Goal: Task Accomplishment & Management: Use online tool/utility

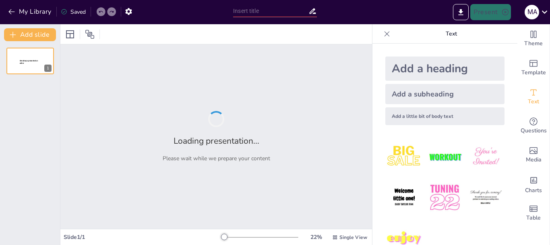
type input "¡Héroes del Agua! Aprendiendo a Cuidar Nuestro Bien Común"
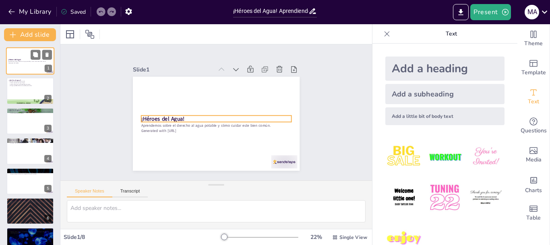
click at [27, 59] on p "¡Héroes del Agua!" at bounding box center [30, 59] width 44 height 2
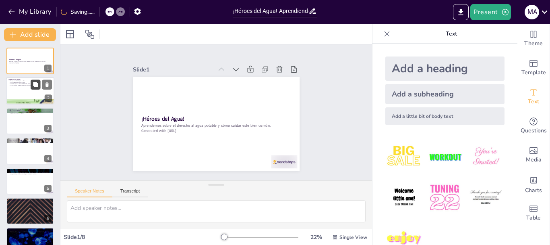
click at [31, 87] on button at bounding box center [36, 85] width 10 height 10
type textarea "El agua es fundamental para la existencia de todos los seres vivos. Sin ella, n…"
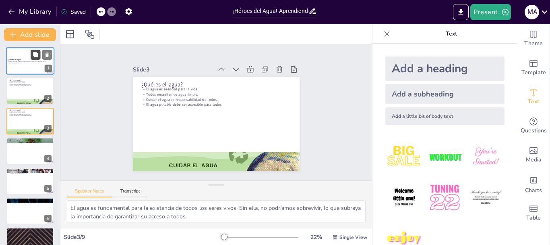
click at [33, 54] on icon at bounding box center [36, 55] width 6 height 6
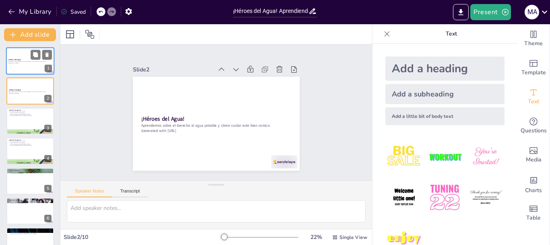
click at [16, 68] on div at bounding box center [30, 60] width 48 height 27
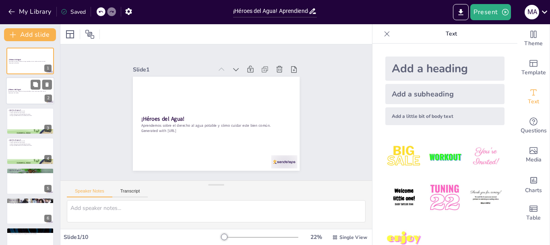
click at [21, 94] on div at bounding box center [30, 90] width 48 height 27
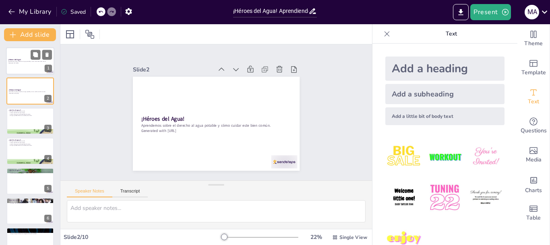
click at [29, 64] on div at bounding box center [30, 60] width 48 height 27
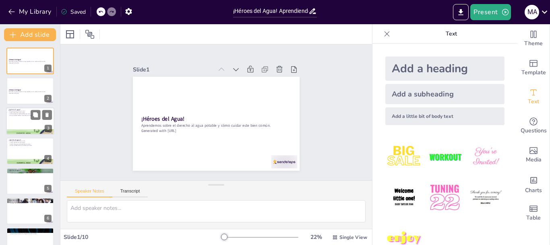
click at [29, 122] on div at bounding box center [30, 120] width 48 height 27
type textarea "El agua es fundamental para la existencia de todos los seres vivos. Sin ella, n…"
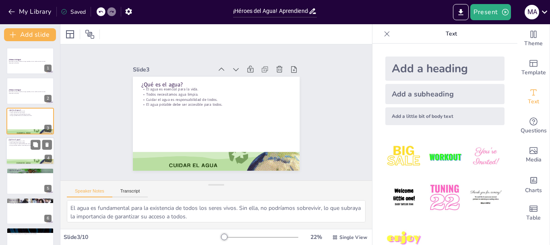
click at [24, 147] on div at bounding box center [30, 150] width 48 height 27
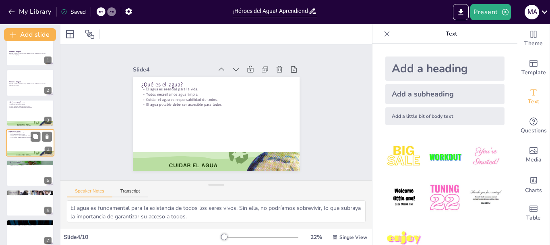
click at [24, 147] on div at bounding box center [30, 142] width 48 height 27
click at [25, 171] on div at bounding box center [30, 172] width 48 height 27
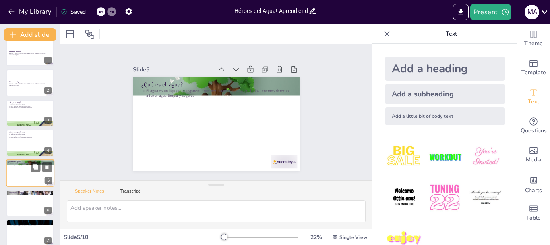
scroll to position [38, 0]
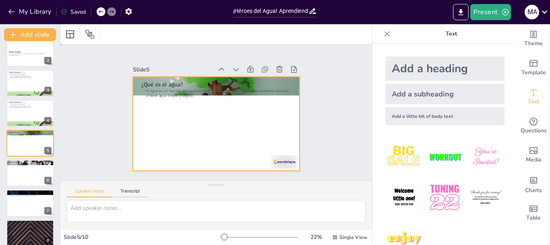
click at [228, 126] on div at bounding box center [213, 123] width 183 height 127
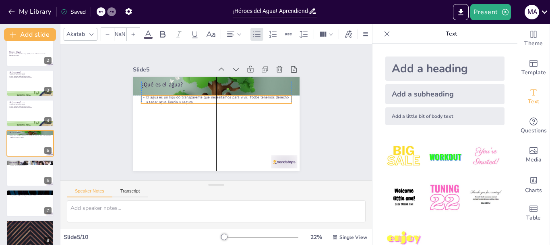
type input "32"
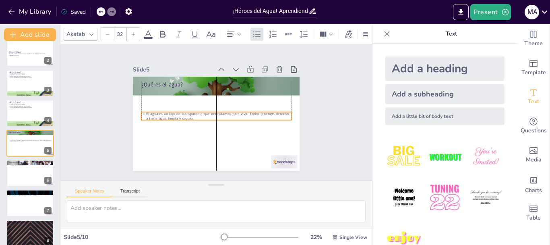
drag, startPoint x: 159, startPoint y: 90, endPoint x: 160, endPoint y: 113, distance: 23.0
click at [160, 113] on p "El agua es un líquido transparente que necesitamos para vivir. Todos tenemos de…" at bounding box center [215, 116] width 146 height 56
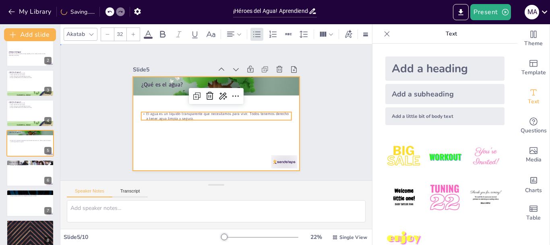
click at [160, 132] on div at bounding box center [210, 121] width 190 height 174
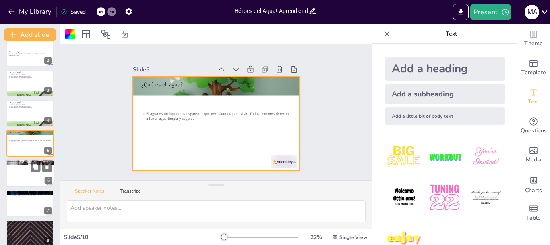
click at [23, 178] on div at bounding box center [30, 172] width 48 height 27
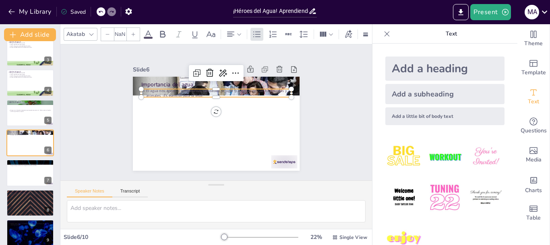
type input "32"
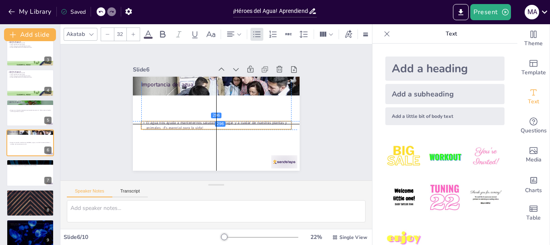
drag, startPoint x: 171, startPoint y: 90, endPoint x: 173, endPoint y: 122, distance: 32.3
click at [183, 122] on p "El agua nos ayuda a mantenernos saludables, a jugar y a cuidar de nuestras plan…" at bounding box center [204, 114] width 42 height 149
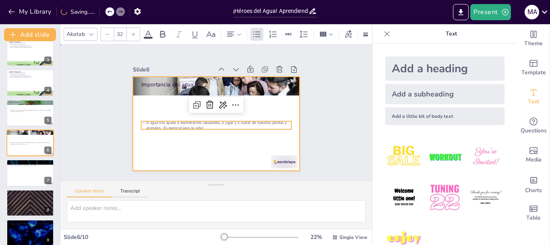
click at [179, 154] on div at bounding box center [210, 121] width 191 height 165
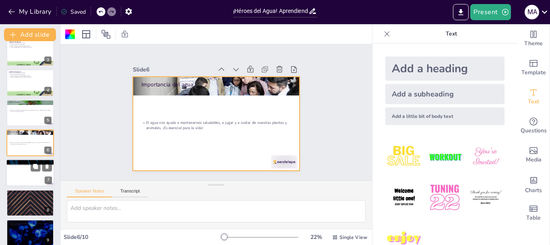
click at [33, 177] on div at bounding box center [30, 172] width 48 height 27
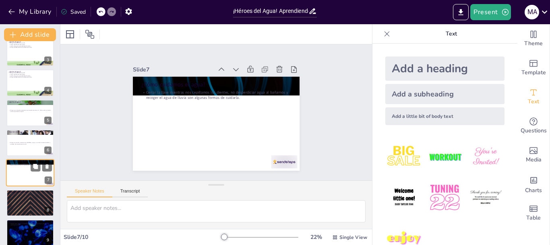
scroll to position [98, 0]
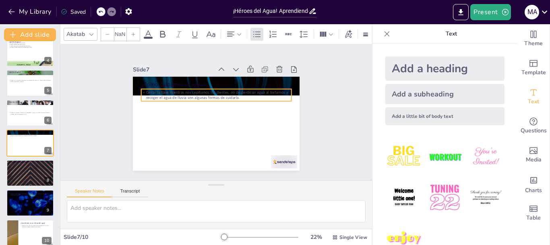
type input "32"
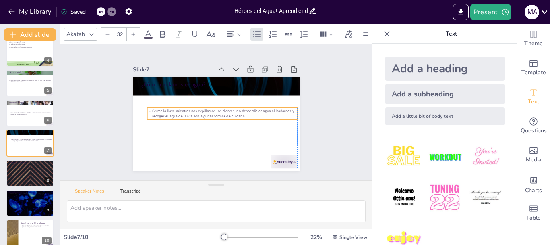
drag, startPoint x: 168, startPoint y: 97, endPoint x: 171, endPoint y: 116, distance: 18.9
click at [176, 116] on p "Cerrar la llave mientras nos cepillamos los dientes, no desperdiciar agua al ba…" at bounding box center [218, 117] width 84 height 135
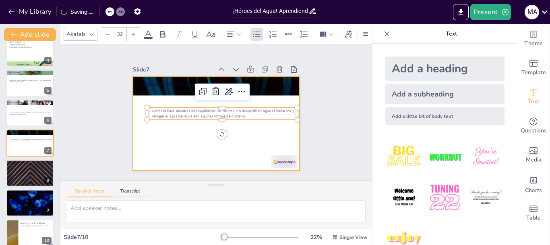
click at [176, 151] on div at bounding box center [205, 112] width 94 height 167
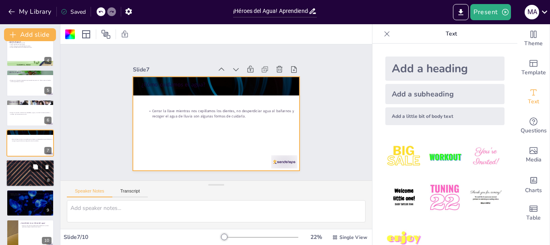
click at [35, 175] on div at bounding box center [30, 172] width 48 height 27
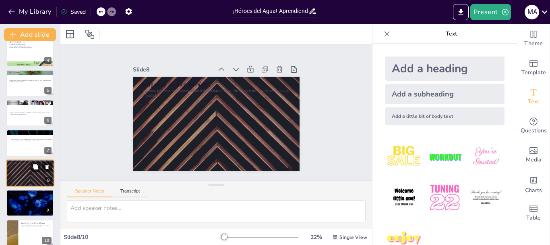
scroll to position [106, 0]
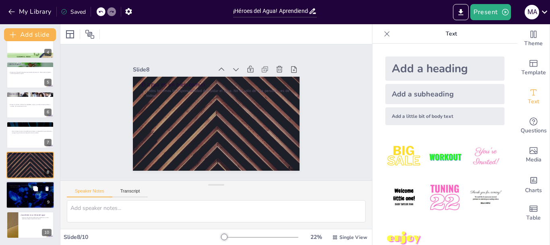
click at [32, 203] on div at bounding box center [30, 194] width 48 height 27
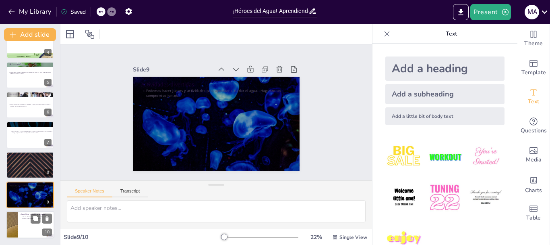
click at [35, 227] on div at bounding box center [30, 224] width 48 height 27
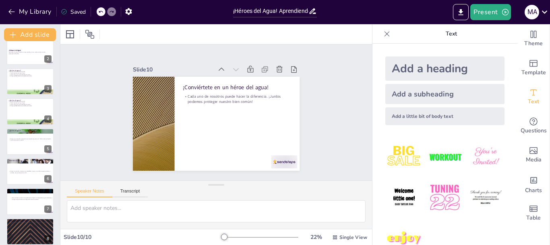
scroll to position [0, 0]
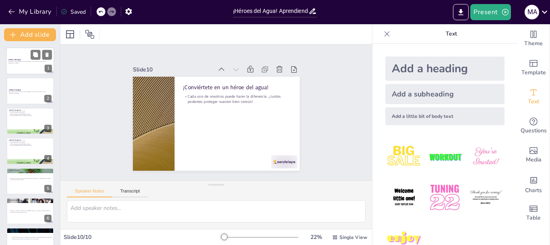
click at [23, 62] on p "Aprendemos sobre el derecho al agua potable y cómo cuidar este bien común." at bounding box center [30, 62] width 44 height 2
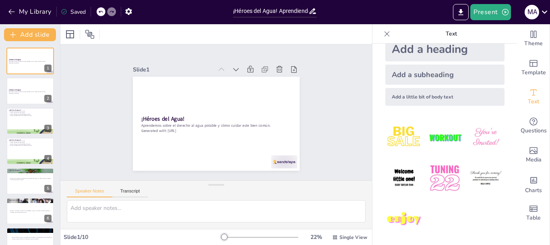
scroll to position [21, 0]
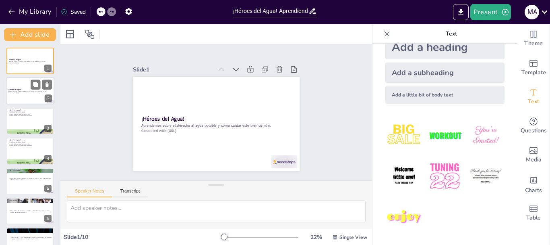
click at [25, 87] on div at bounding box center [30, 90] width 48 height 27
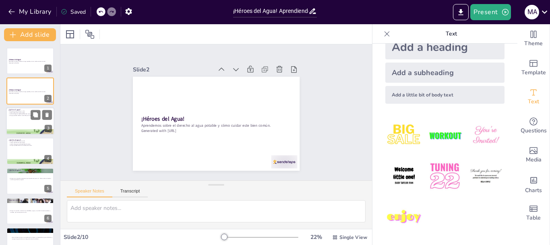
click at [26, 118] on div at bounding box center [30, 120] width 48 height 27
type textarea "El agua es fundamental para la existencia de todos los seres vivos. Sin ella, n…"
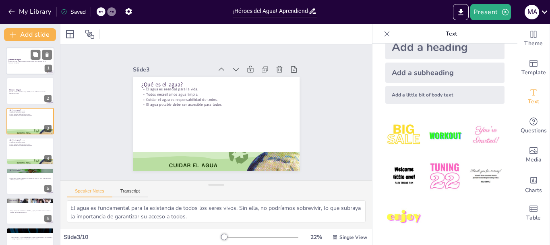
click at [13, 61] on p "Aprendemos sobre el derecho al agua potable y cómo cuidar este bien común." at bounding box center [30, 62] width 44 height 2
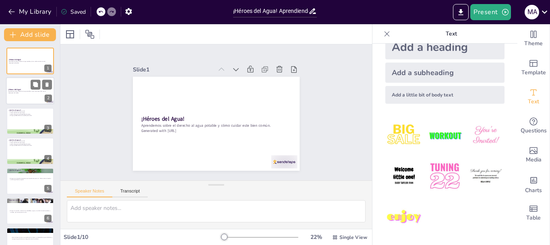
click at [15, 91] on p "Aprendemos sobre el derecho al agua potable y cómo cuidar este bien común." at bounding box center [30, 92] width 44 height 2
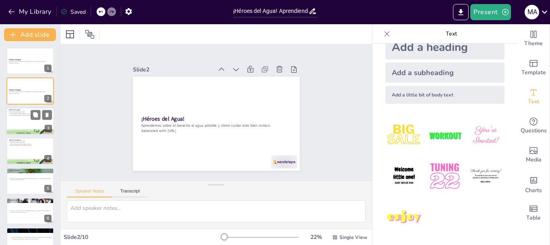
click at [25, 121] on div at bounding box center [30, 120] width 48 height 27
type textarea "El agua es fundamental para la existencia de todos los seres vivos. Sin ella, n…"
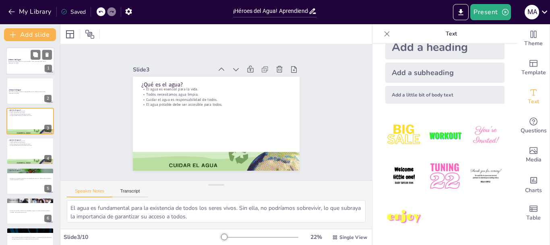
click at [30, 59] on p "¡Héroes del Agua!" at bounding box center [30, 59] width 44 height 2
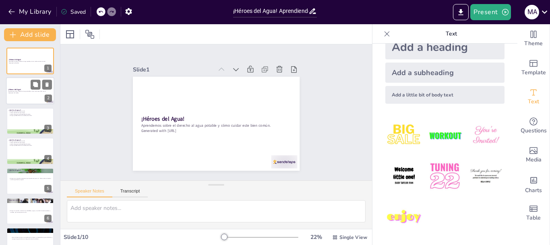
click at [36, 91] on p "Aprendemos sobre el derecho al agua potable y cómo cuidar este bien común." at bounding box center [30, 92] width 44 height 2
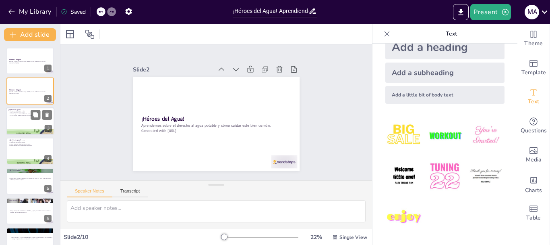
click at [22, 116] on div at bounding box center [30, 120] width 48 height 27
type textarea "El agua es fundamental para la existencia de todos los seres vivos. Sin ella, n…"
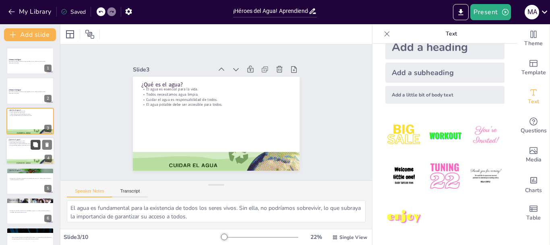
click at [34, 147] on icon at bounding box center [36, 145] width 6 height 6
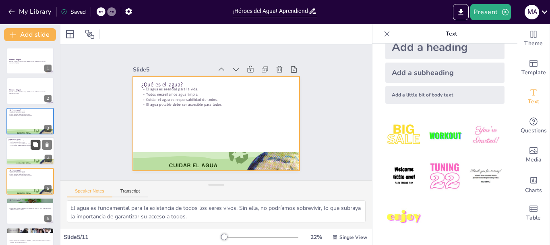
scroll to position [38, 0]
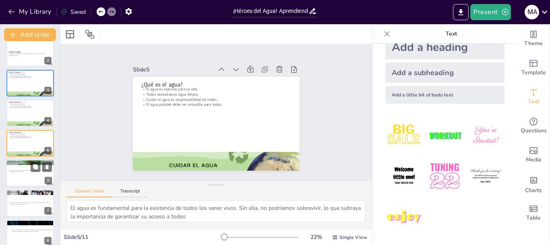
click at [32, 181] on div at bounding box center [30, 172] width 48 height 27
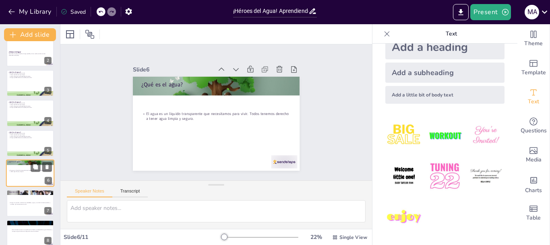
scroll to position [68, 0]
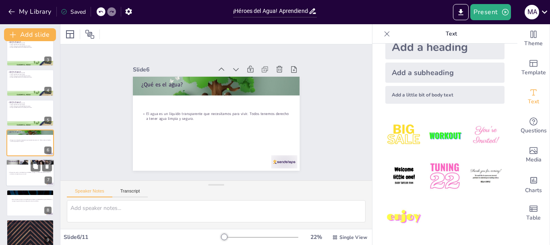
click at [28, 176] on div at bounding box center [30, 172] width 48 height 27
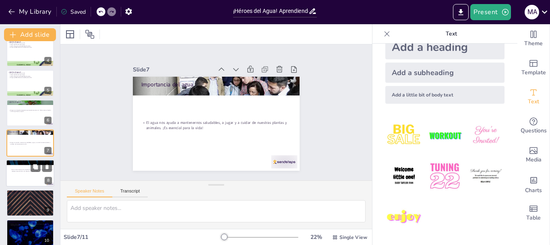
click at [23, 177] on div at bounding box center [30, 172] width 48 height 27
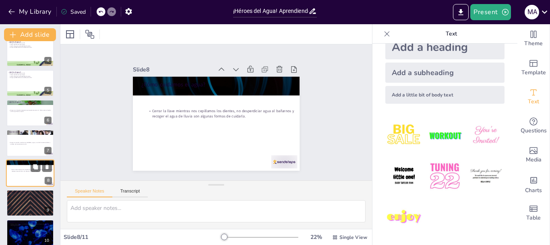
scroll to position [128, 0]
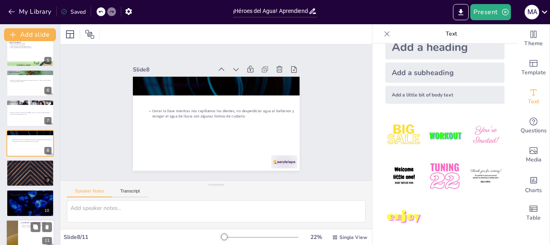
click at [23, 222] on p "¡Conviértete en un héroe del agua!" at bounding box center [36, 222] width 31 height 2
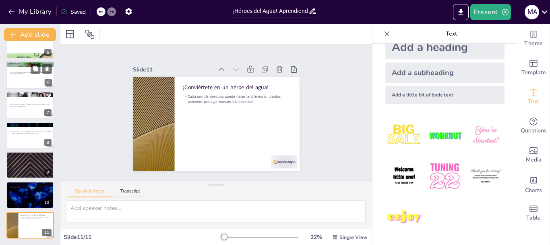
click at [21, 79] on div at bounding box center [30, 74] width 48 height 27
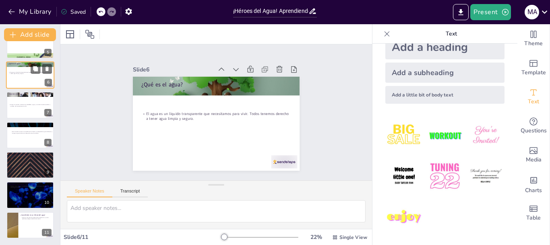
scroll to position [68, 0]
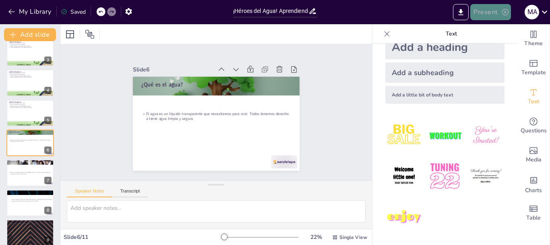
click at [493, 9] on button "Present" at bounding box center [491, 12] width 40 height 16
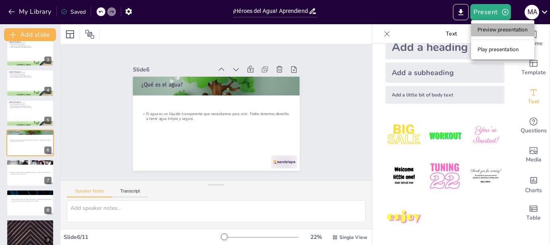
click at [500, 27] on li "Preview presentation" at bounding box center [502, 29] width 63 height 13
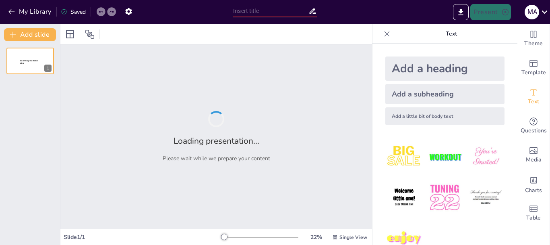
type input "¡Héroes del Agua! Aprendiendo a Cuidar Nuestro Bien Común"
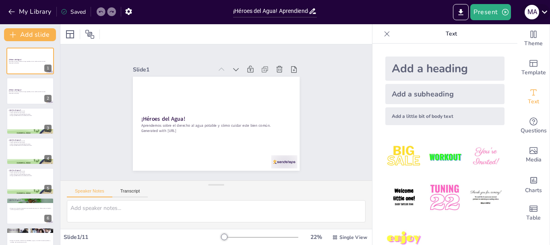
click at [545, 12] on icon at bounding box center [545, 11] width 11 height 11
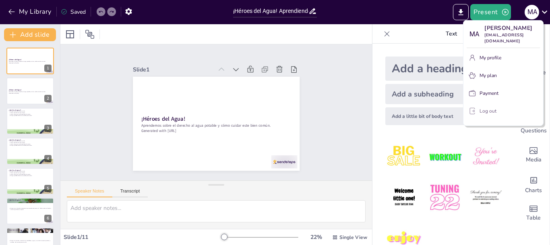
click at [493, 107] on p "Log out" at bounding box center [488, 110] width 17 height 7
